Goal: Transaction & Acquisition: Purchase product/service

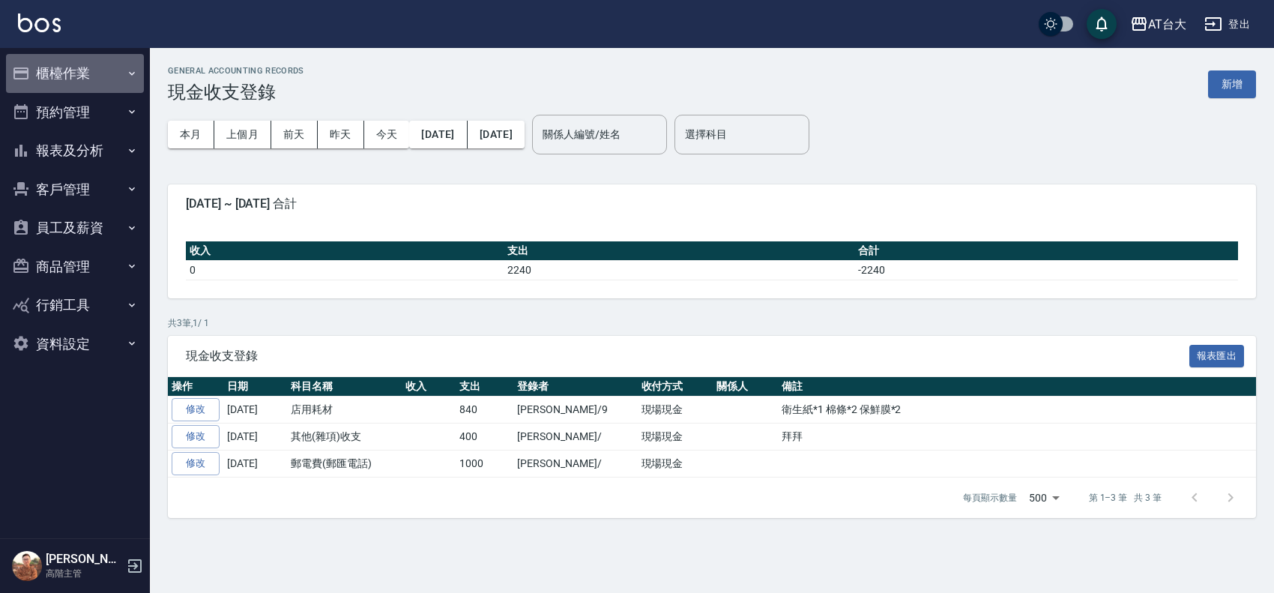
click at [103, 73] on button "櫃檯作業" at bounding box center [75, 73] width 138 height 39
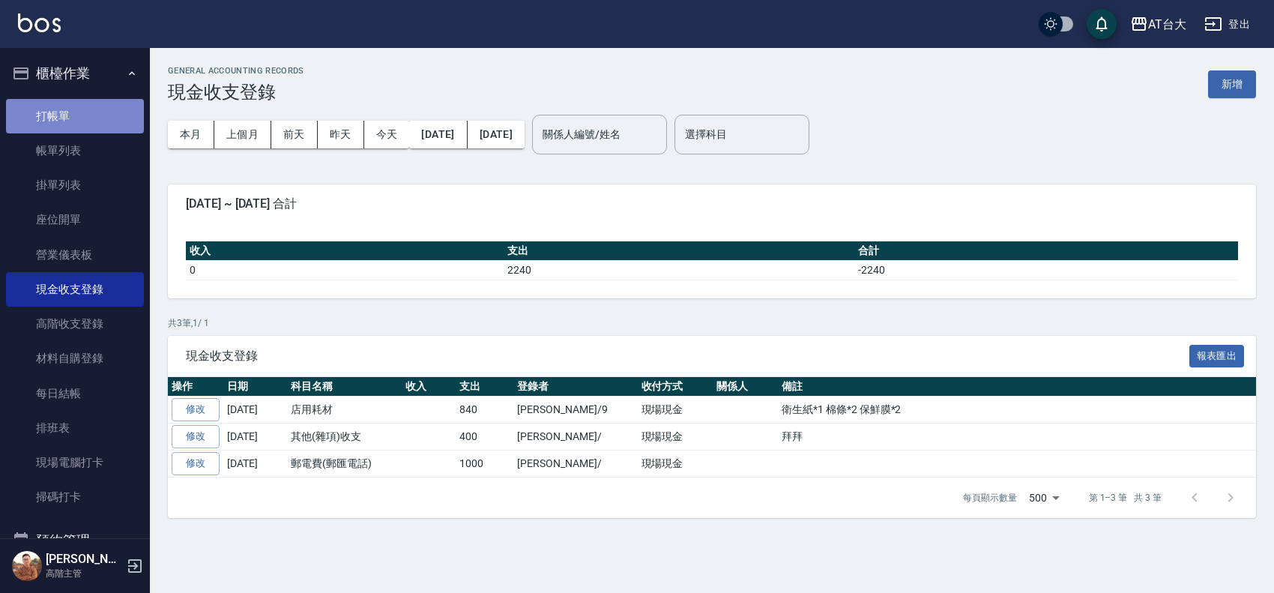
click at [98, 124] on link "打帳單" at bounding box center [75, 116] width 138 height 34
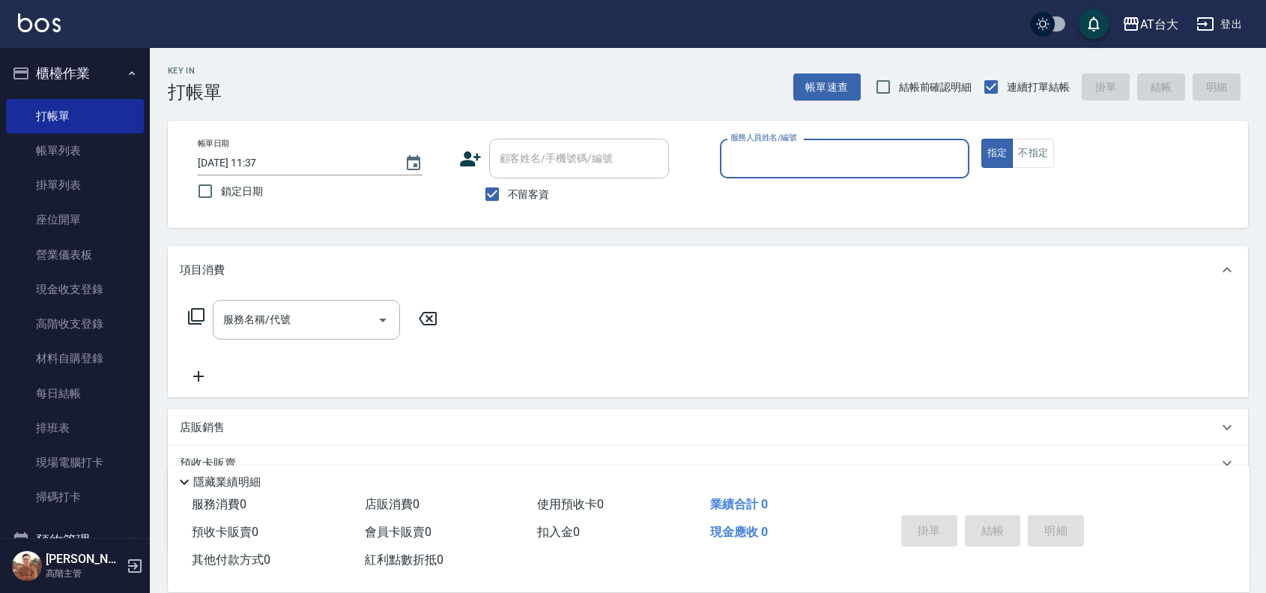
click at [824, 163] on input "服務人員姓名/編號" at bounding box center [845, 158] width 236 height 26
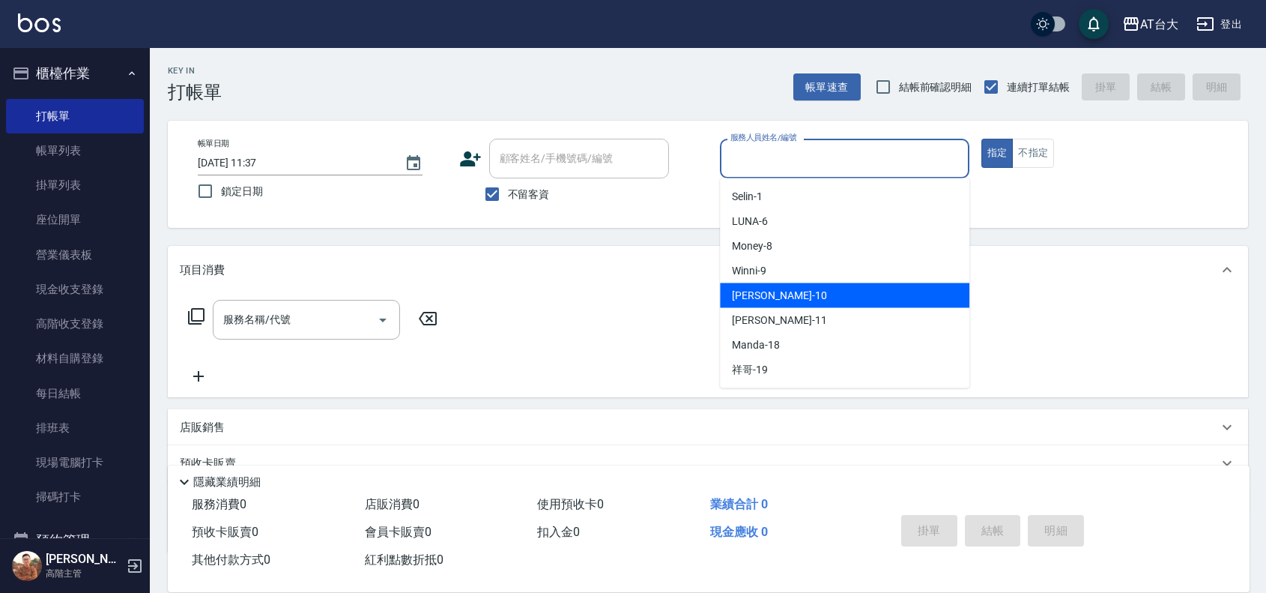
click at [817, 295] on div "JOJO -10" at bounding box center [845, 295] width 250 height 25
type input "JOJO-10"
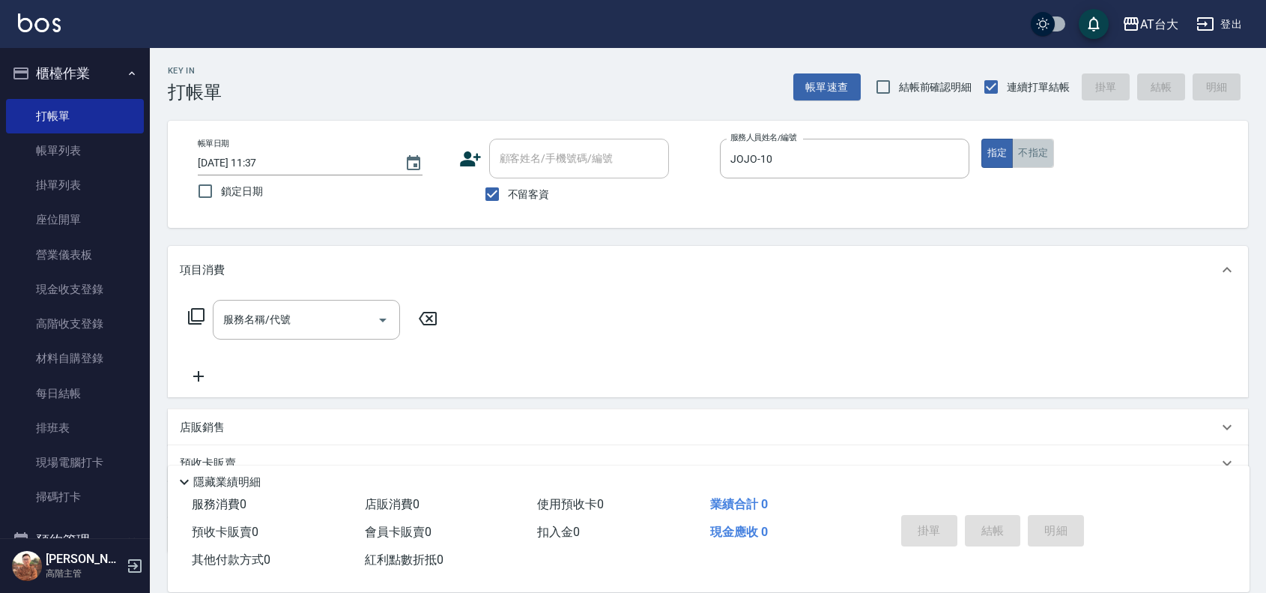
click at [1031, 160] on button "不指定" at bounding box center [1033, 153] width 42 height 29
click at [365, 319] on input "服務名稱/代號" at bounding box center [295, 320] width 151 height 26
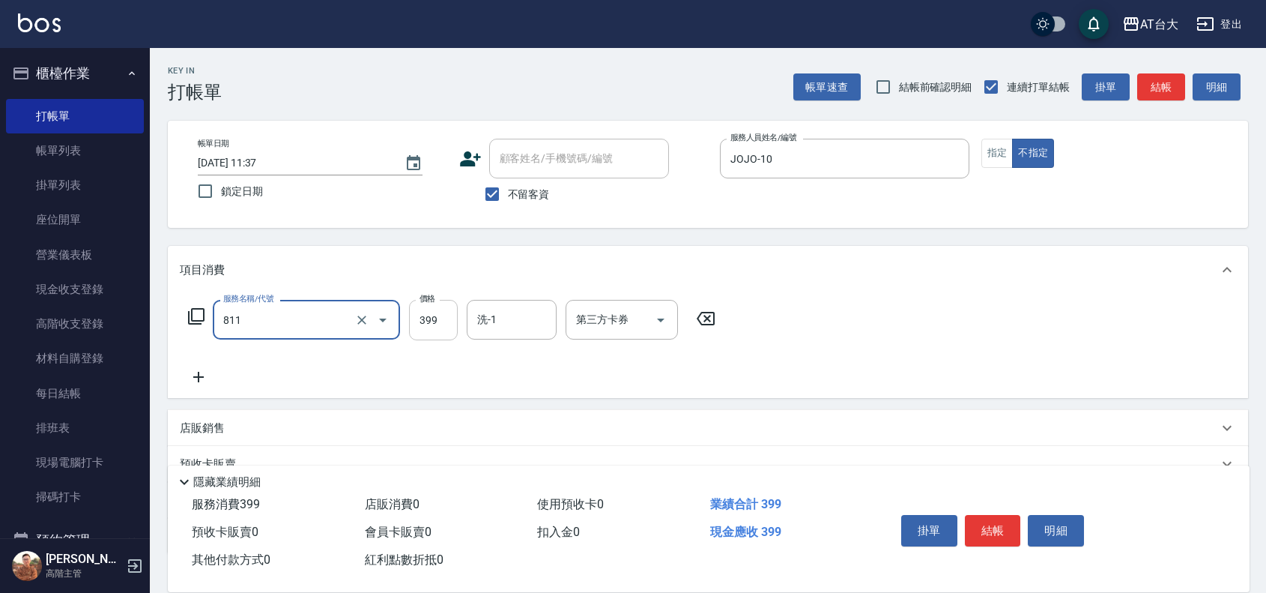
type input "洗+剪(811)"
click at [448, 320] on input "399" at bounding box center [433, 320] width 49 height 40
type input "450"
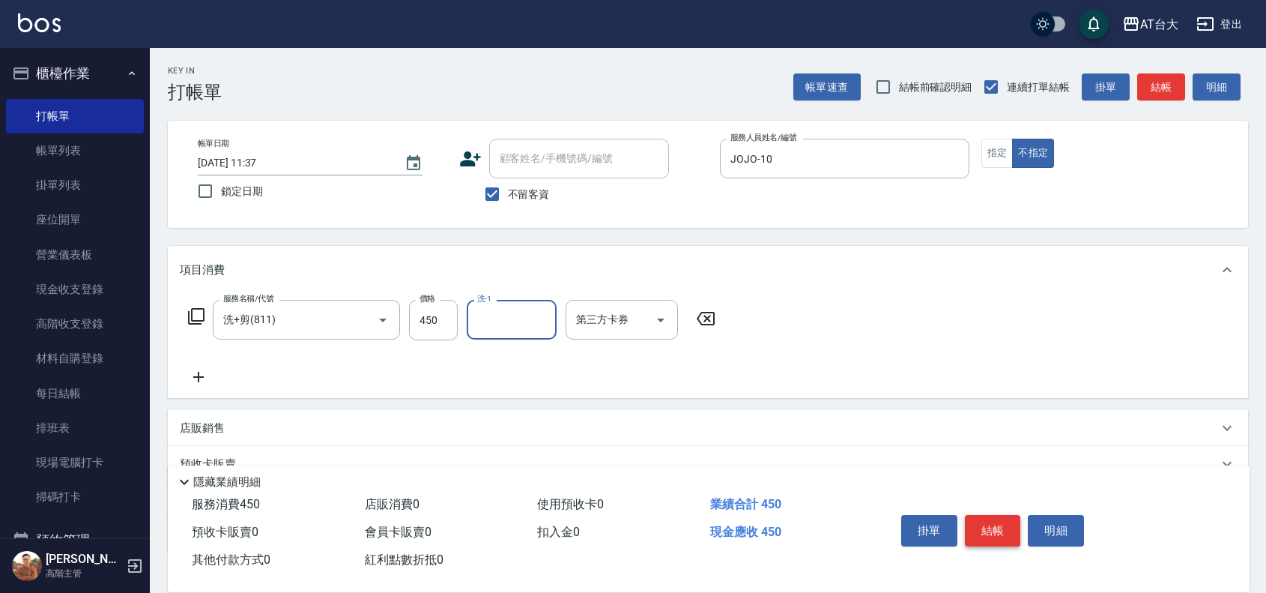
click at [986, 519] on button "結帳" at bounding box center [993, 530] width 56 height 31
